Goal: Task Accomplishment & Management: Manage account settings

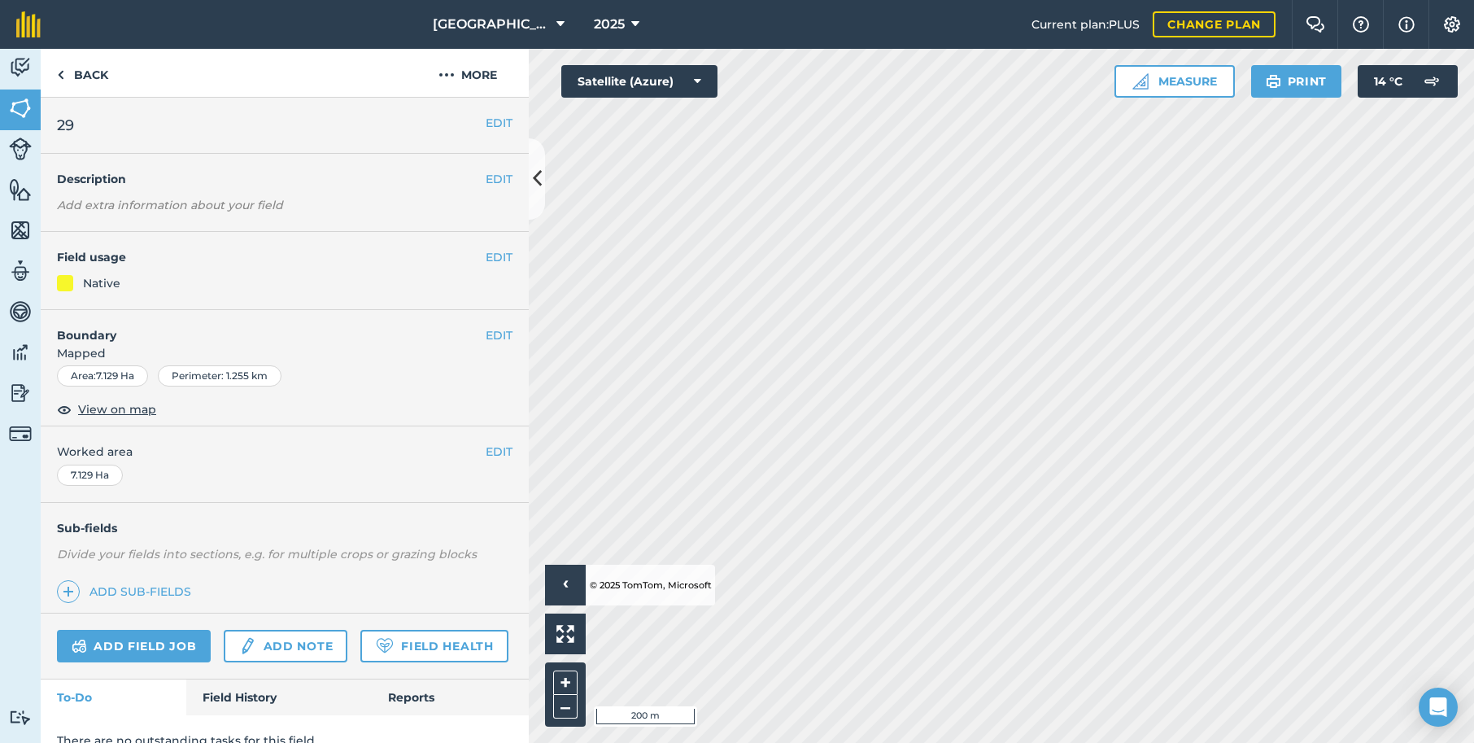
click at [502, 334] on button "EDIT" at bounding box center [499, 335] width 27 height 18
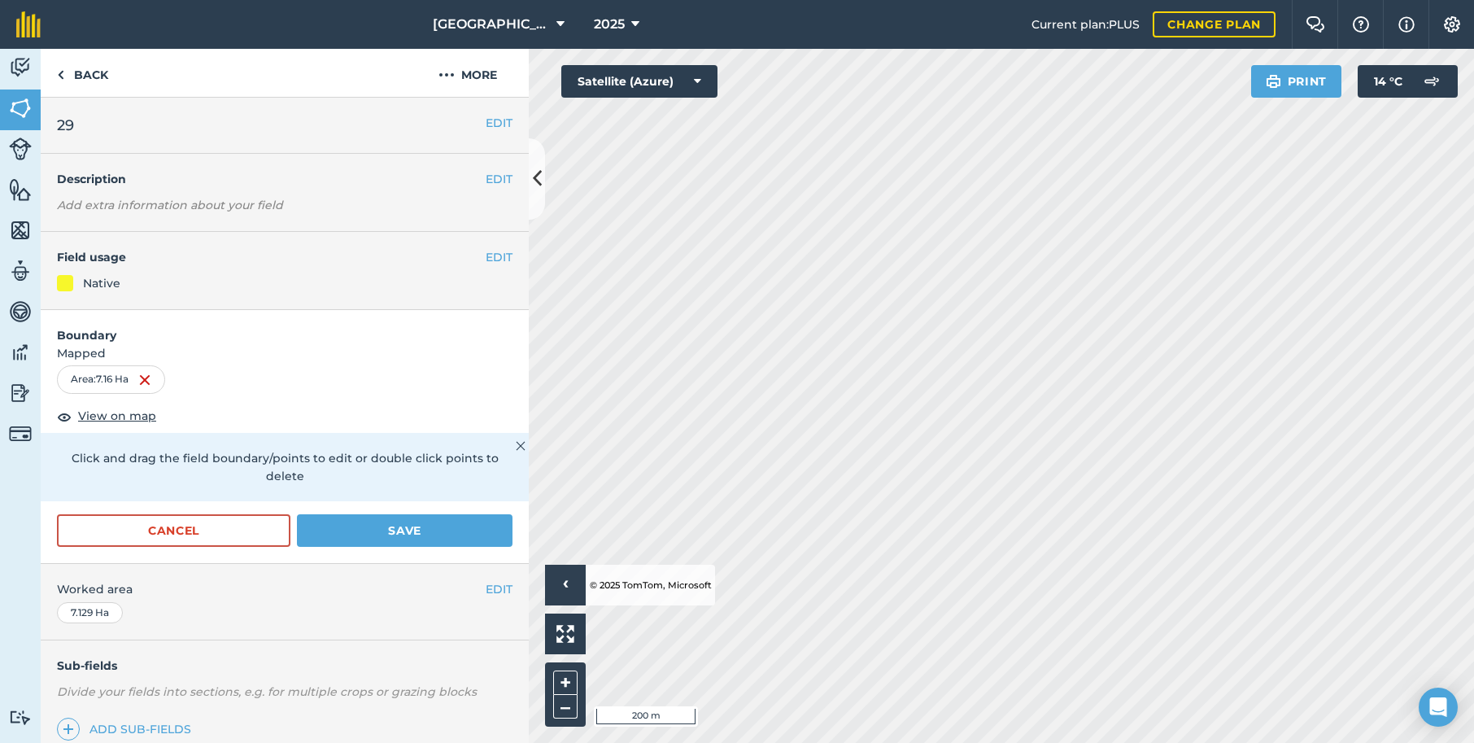
click at [422, 514] on button "Save" at bounding box center [405, 530] width 216 height 33
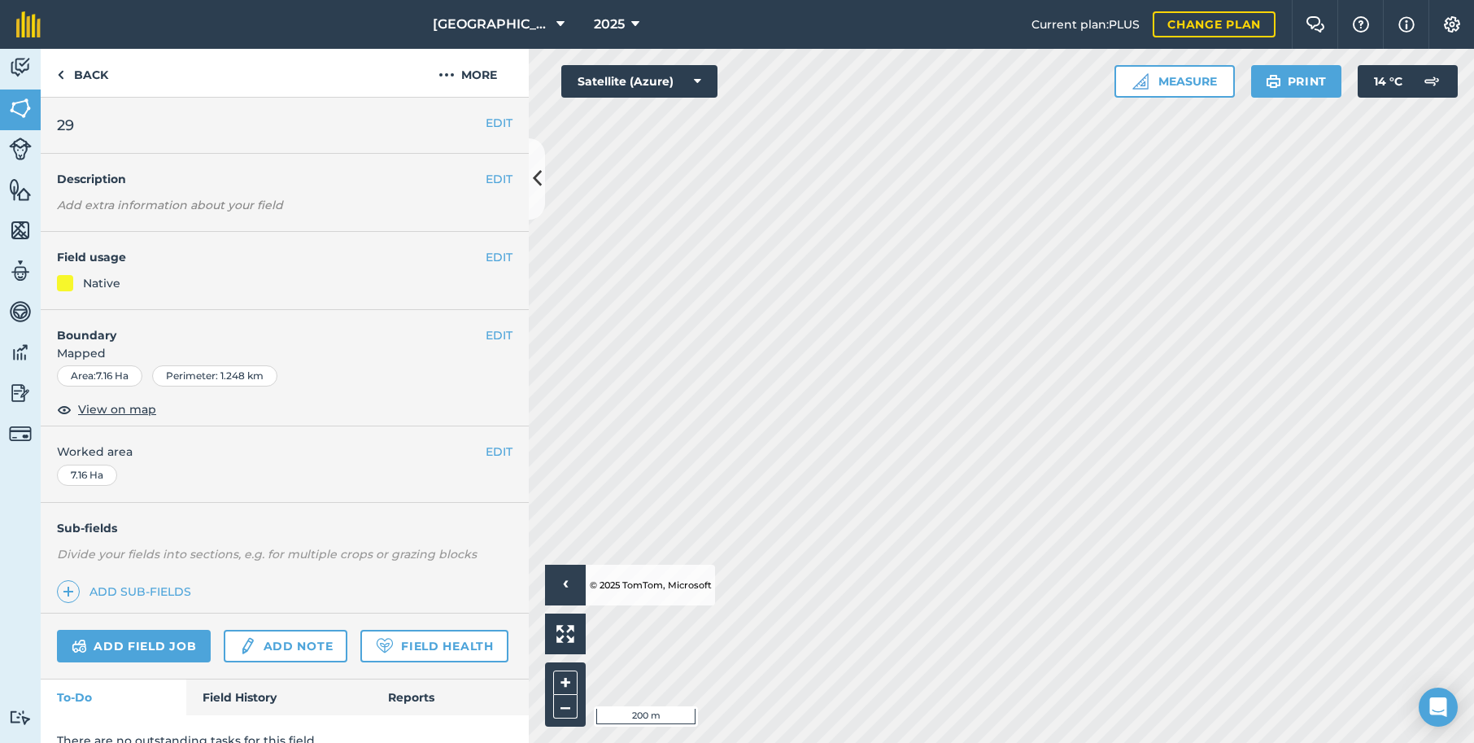
click at [500, 334] on button "EDIT" at bounding box center [499, 335] width 27 height 18
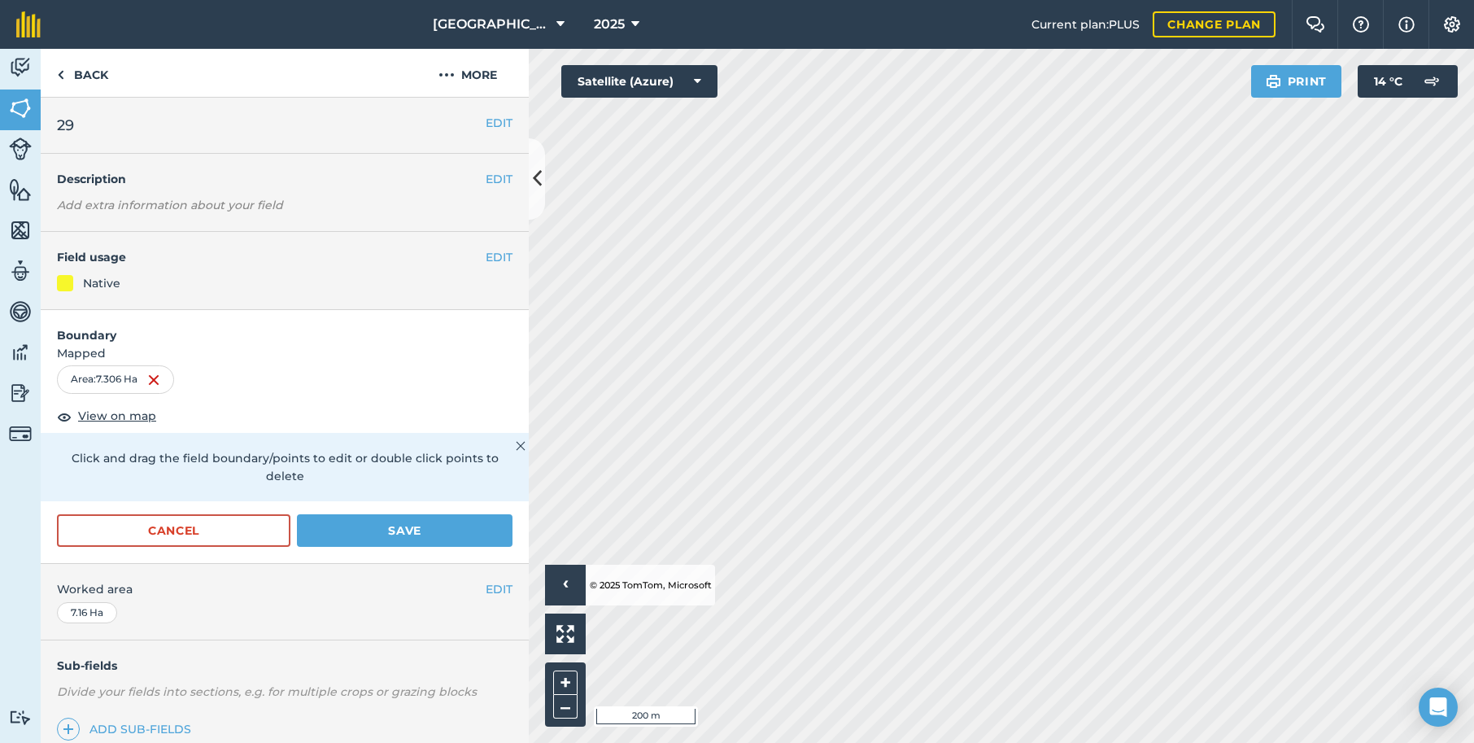
click at [441, 514] on button "Save" at bounding box center [405, 530] width 216 height 33
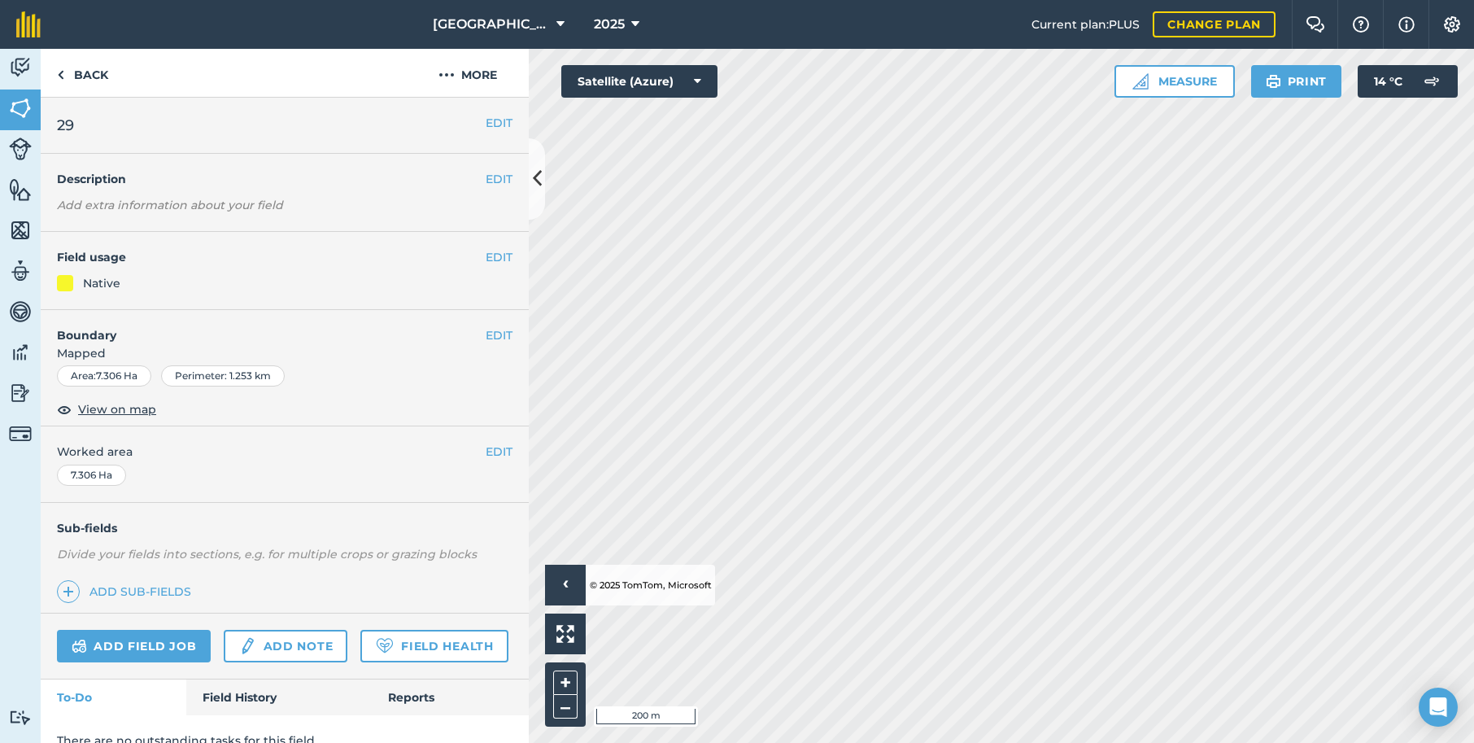
click at [497, 333] on button "EDIT" at bounding box center [499, 335] width 27 height 18
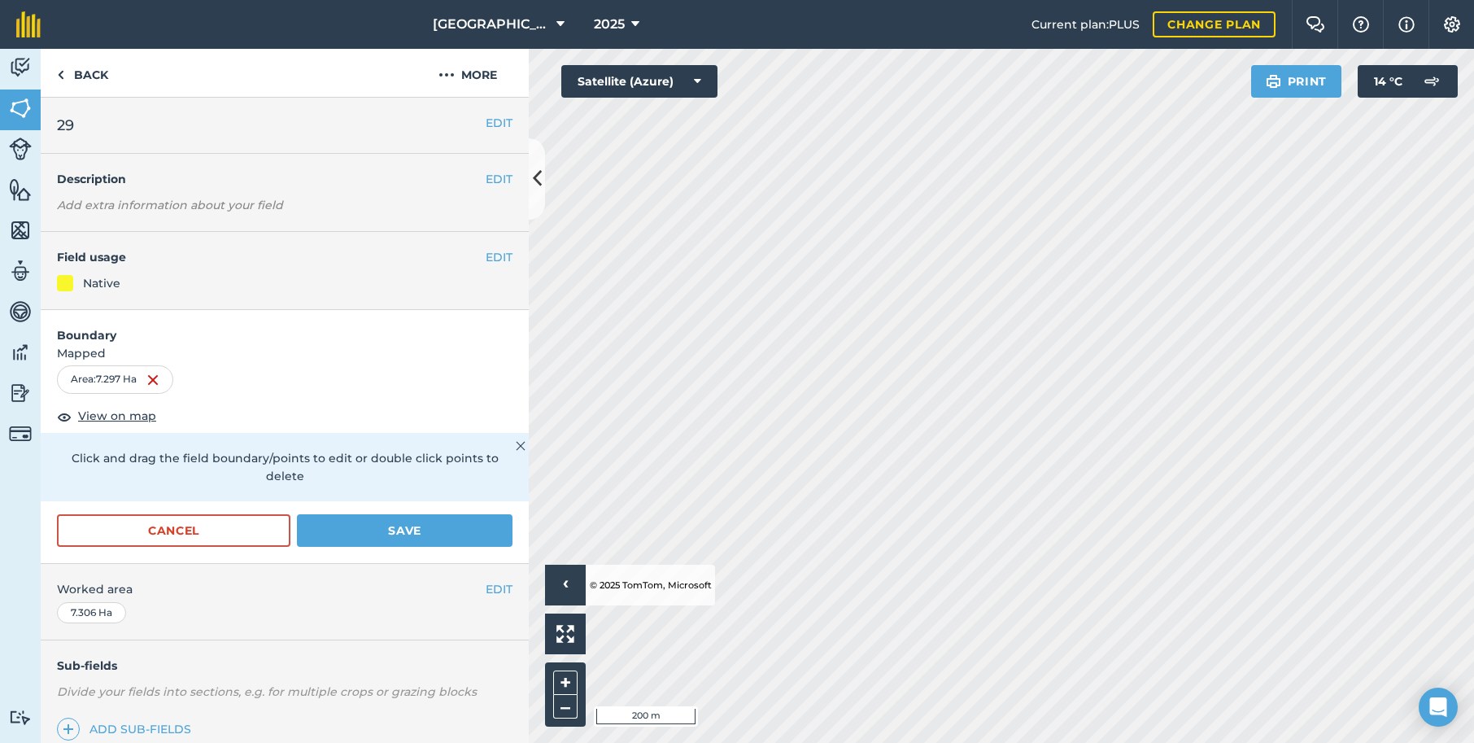
click at [470, 514] on button "Save" at bounding box center [405, 530] width 216 height 33
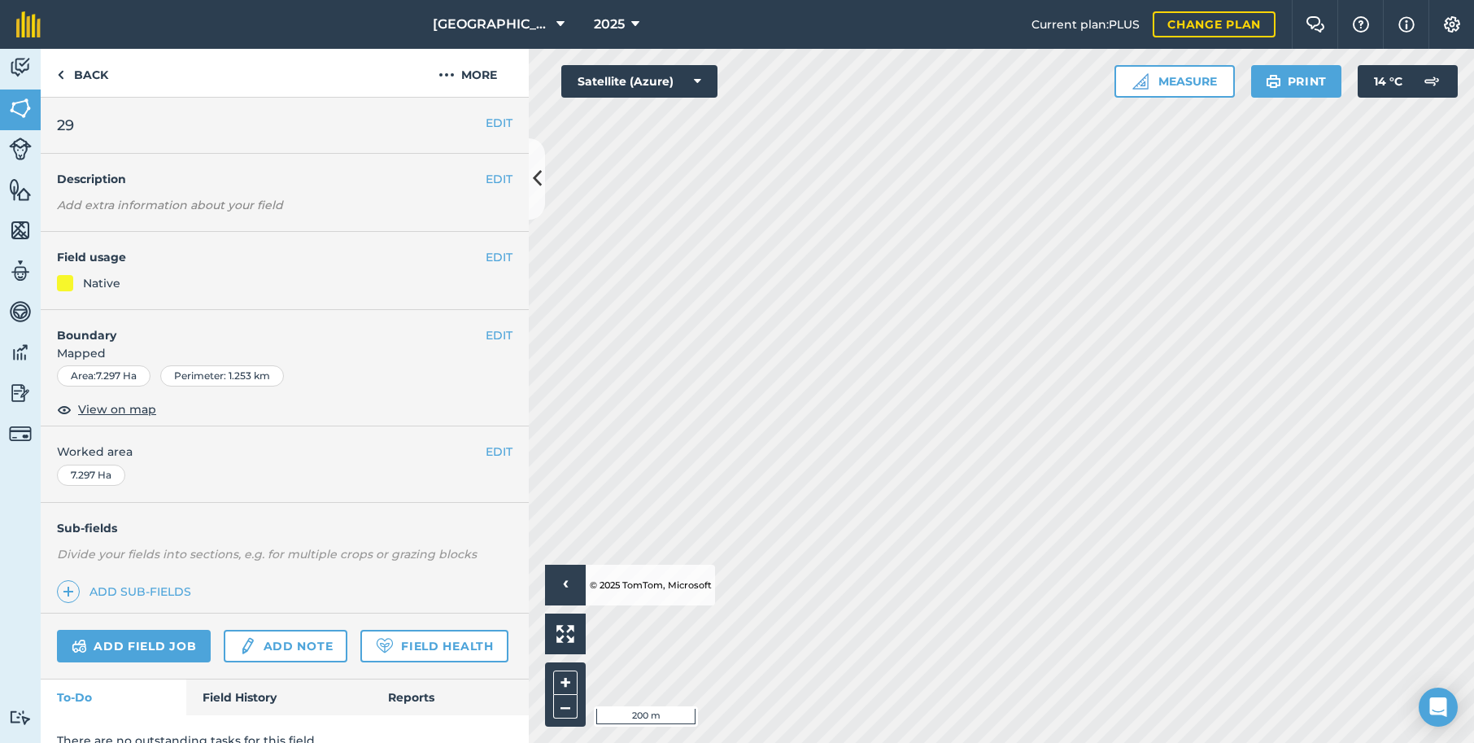
click at [497, 326] on button "EDIT" at bounding box center [499, 335] width 27 height 18
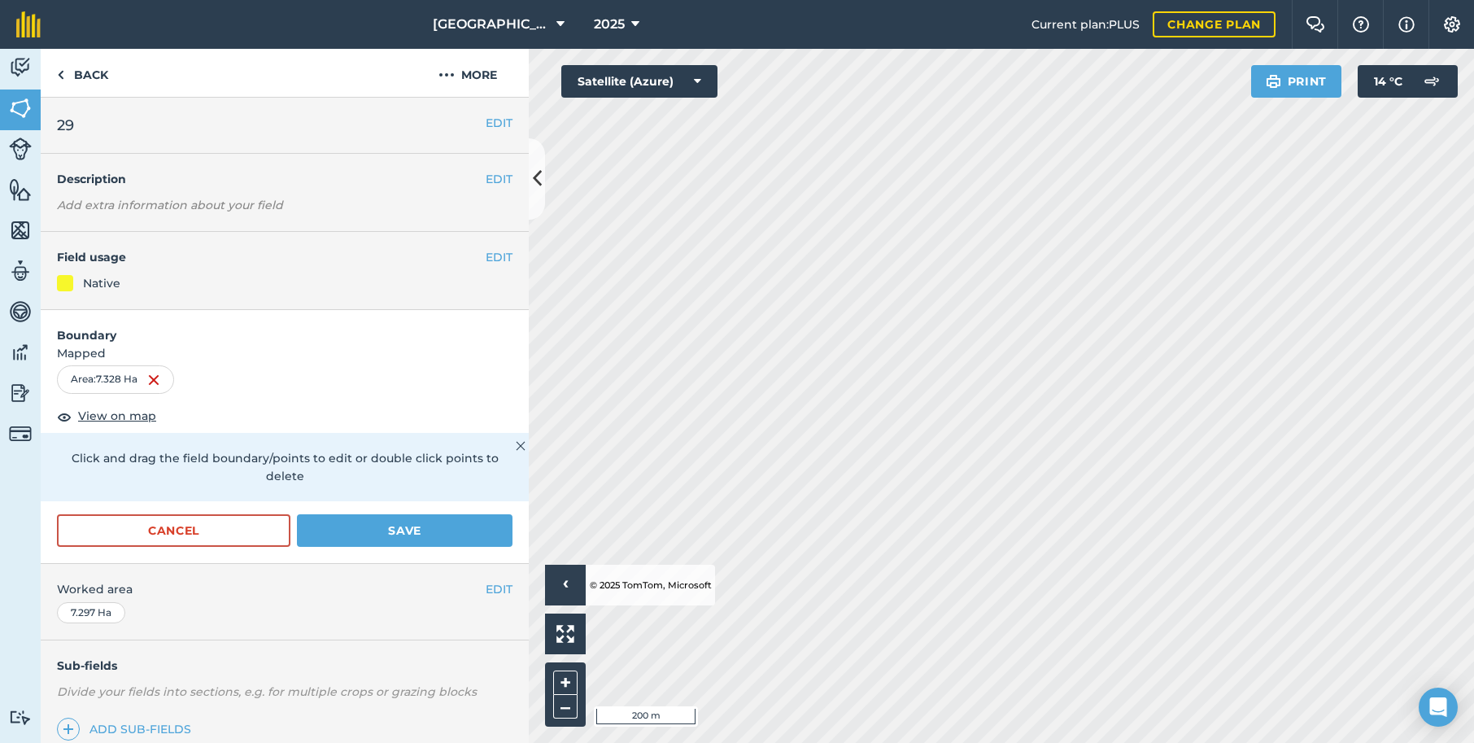
click at [444, 514] on button "Save" at bounding box center [405, 530] width 216 height 33
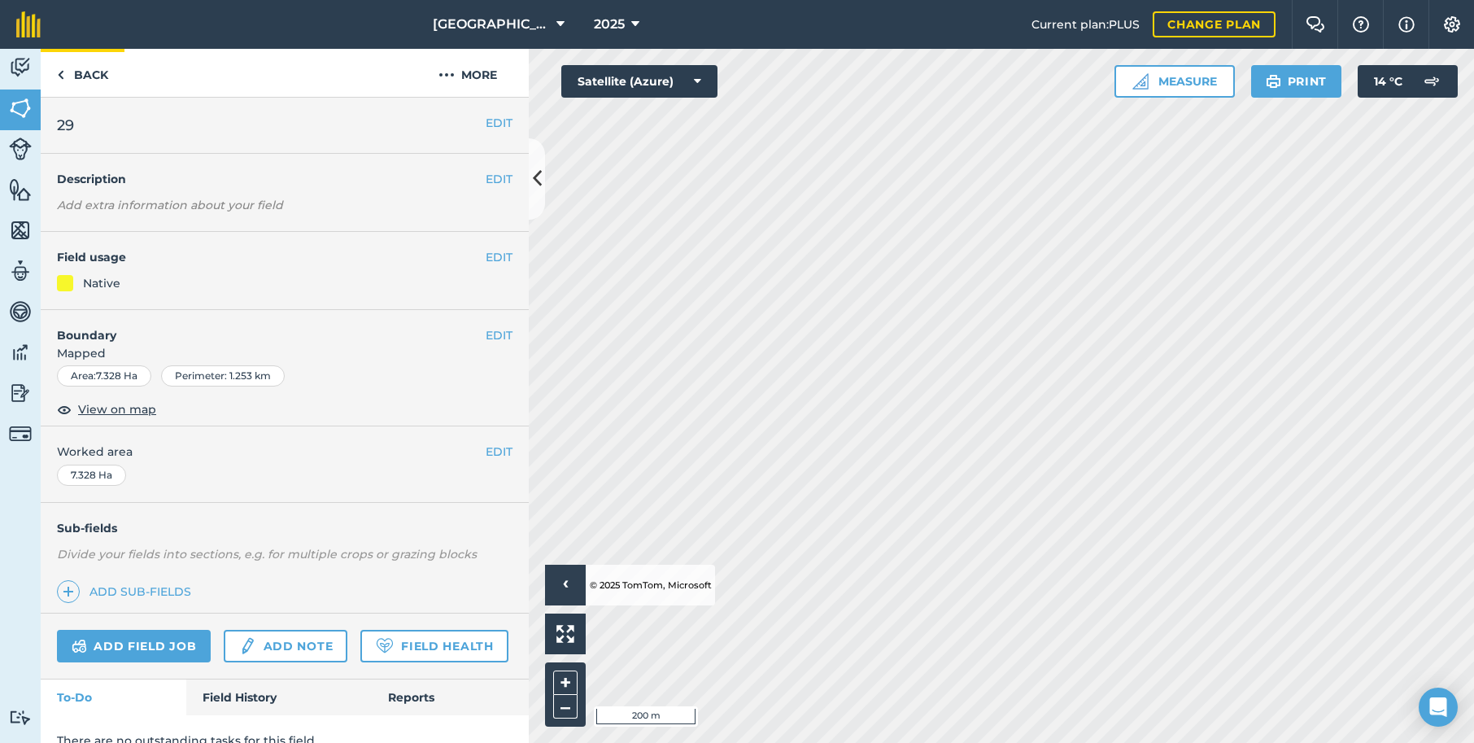
click at [90, 74] on link "Back" at bounding box center [83, 73] width 84 height 48
